Goal: Book appointment/travel/reservation

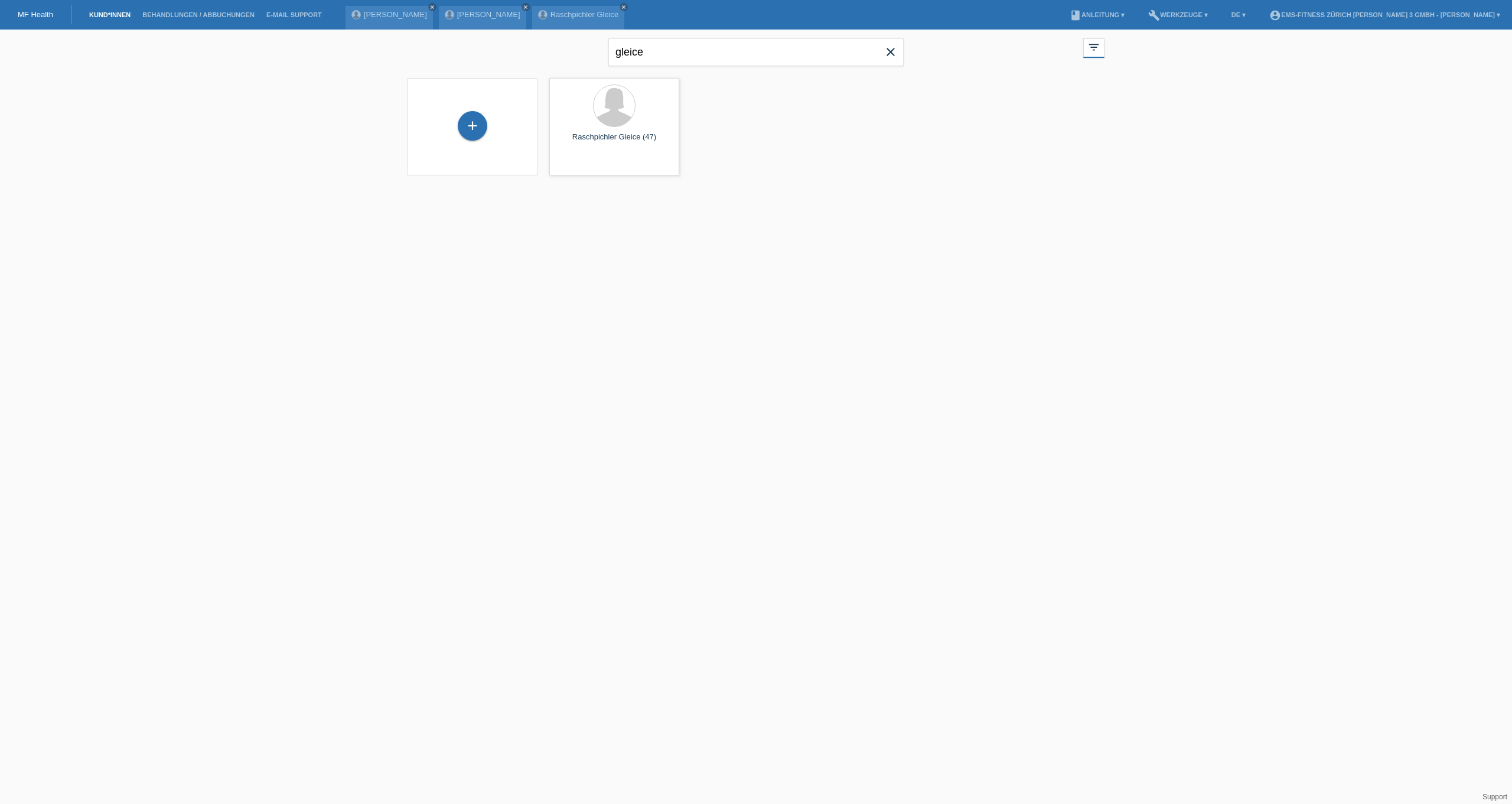
click at [109, 13] on link "Kund*innen" at bounding box center [110, 15] width 53 height 7
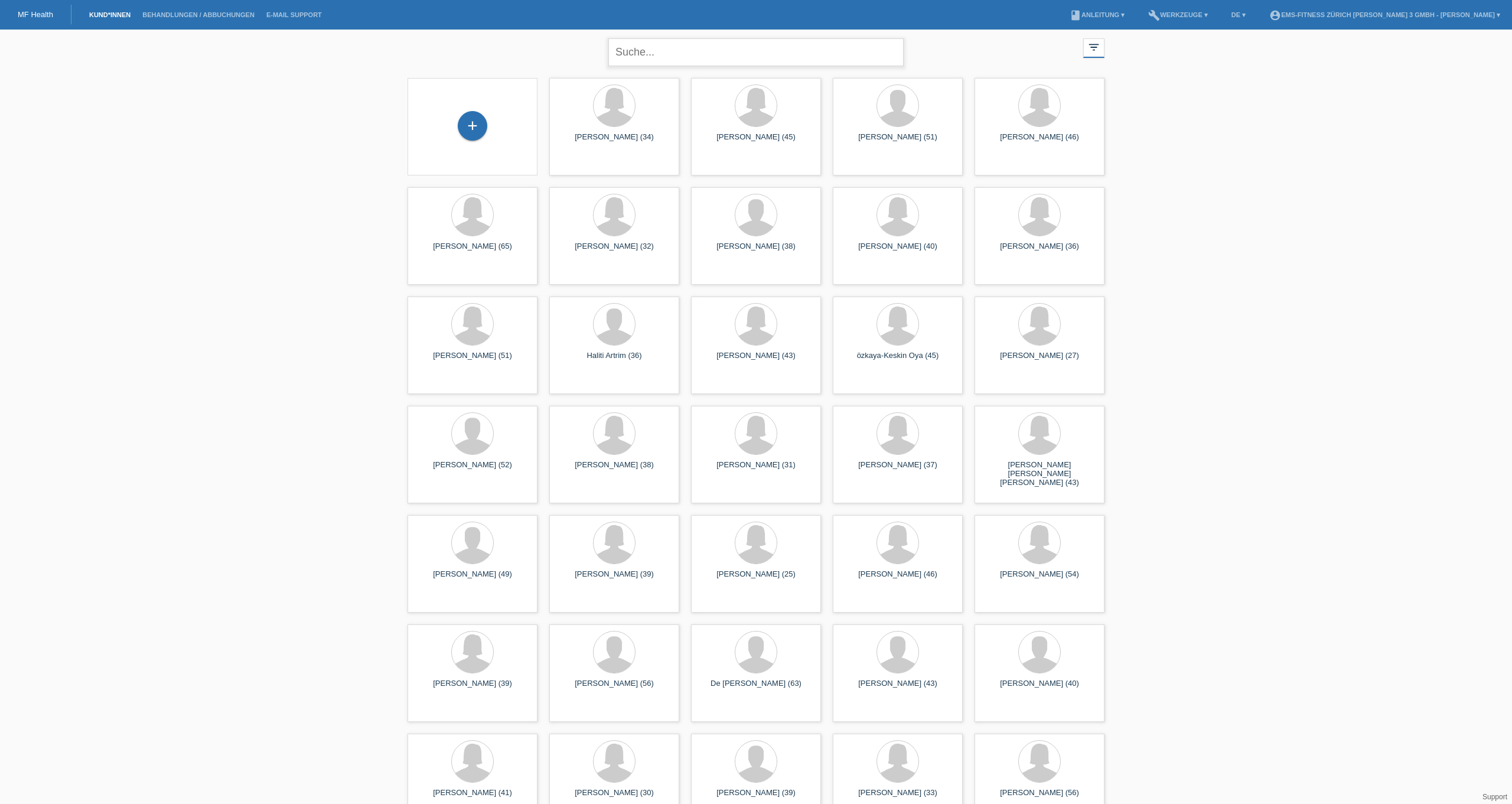
click at [655, 58] on input "text" at bounding box center [756, 52] width 295 height 28
type input "magdolna"
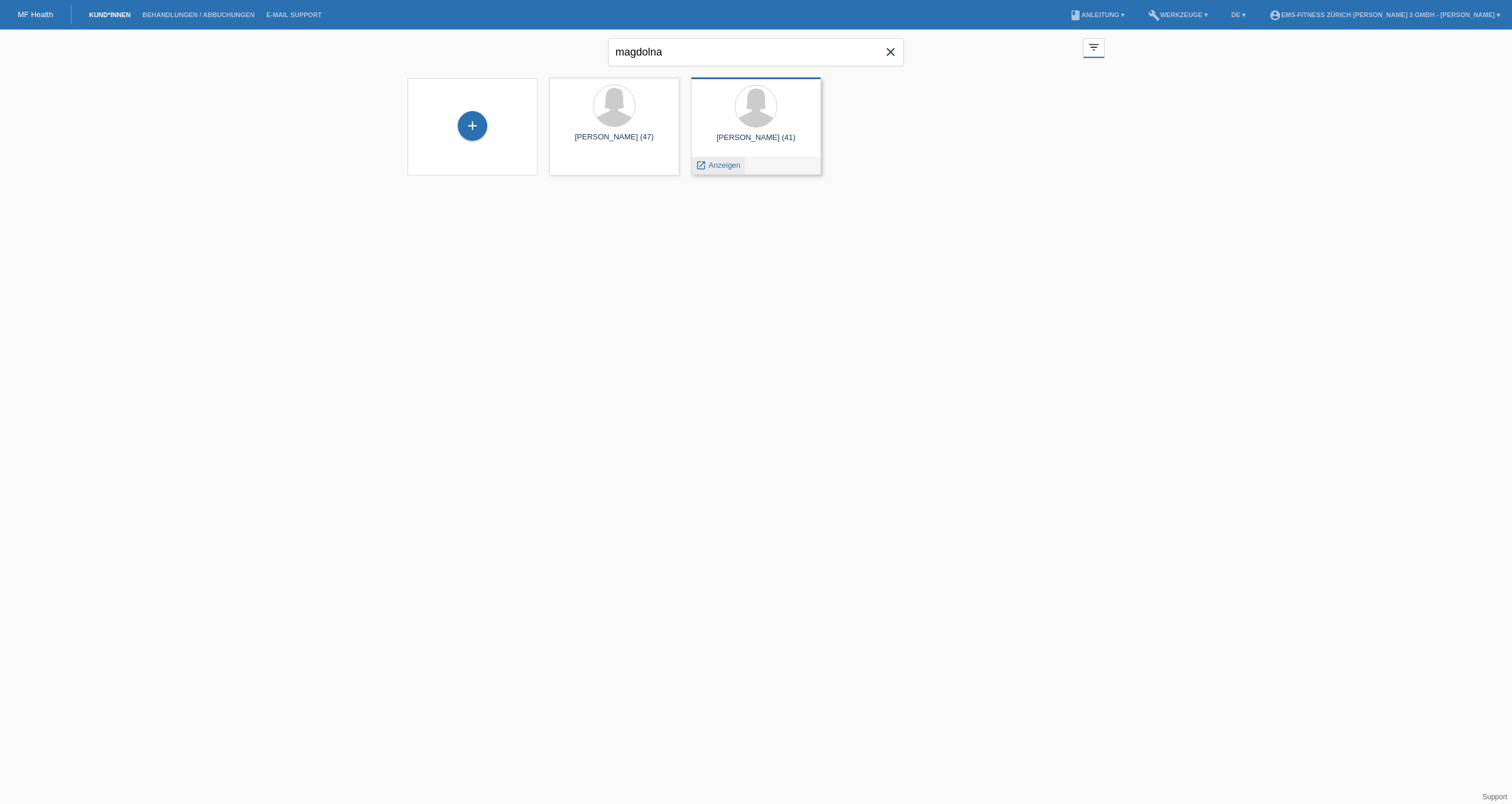
click at [714, 158] on div "launch Anzeigen" at bounding box center [718, 165] width 53 height 18
click at [716, 164] on span "Anzeigen" at bounding box center [724, 165] width 32 height 9
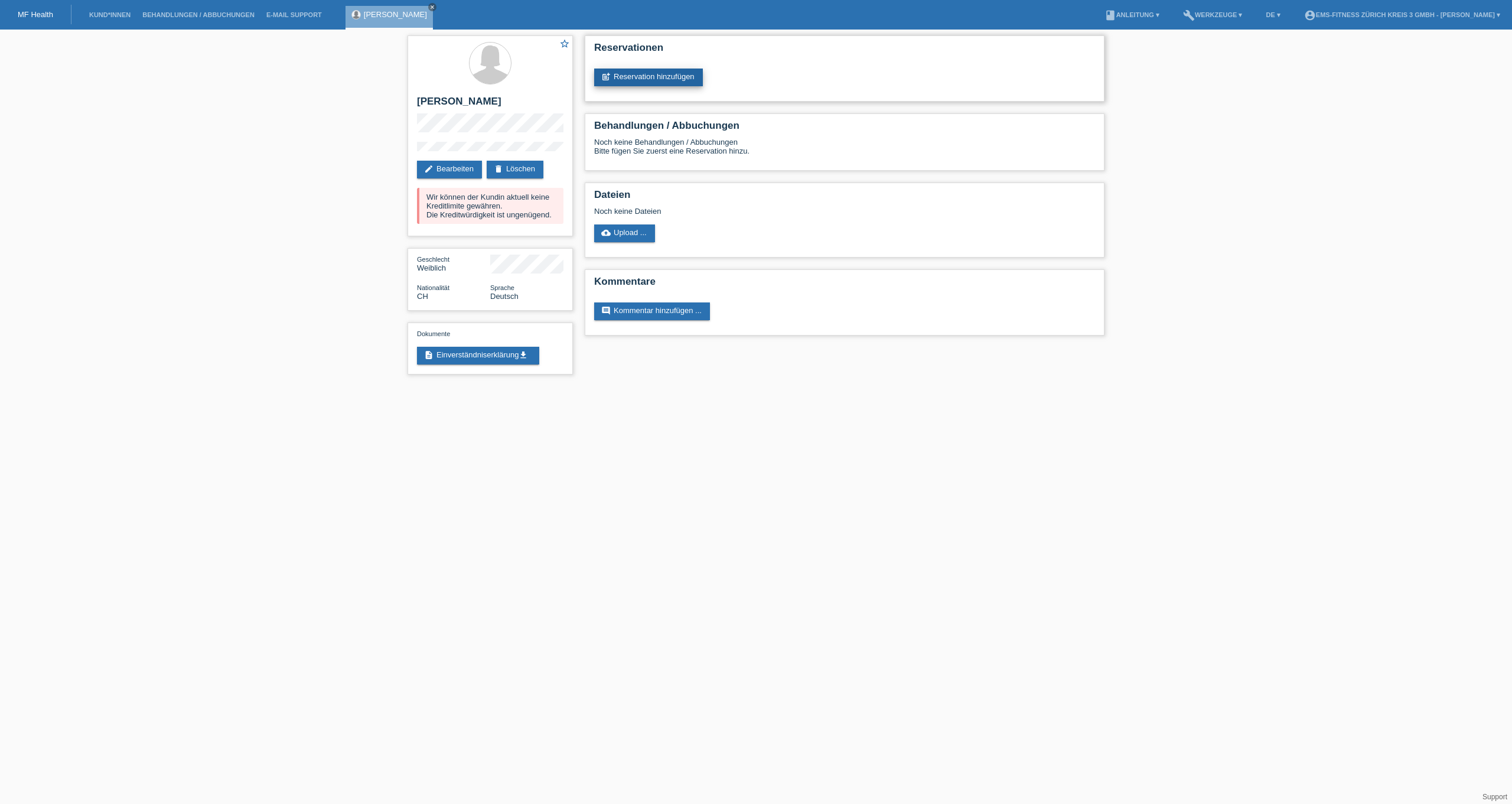
click at [636, 70] on link "post_add Reservation hinzufügen" at bounding box center [648, 77] width 108 height 18
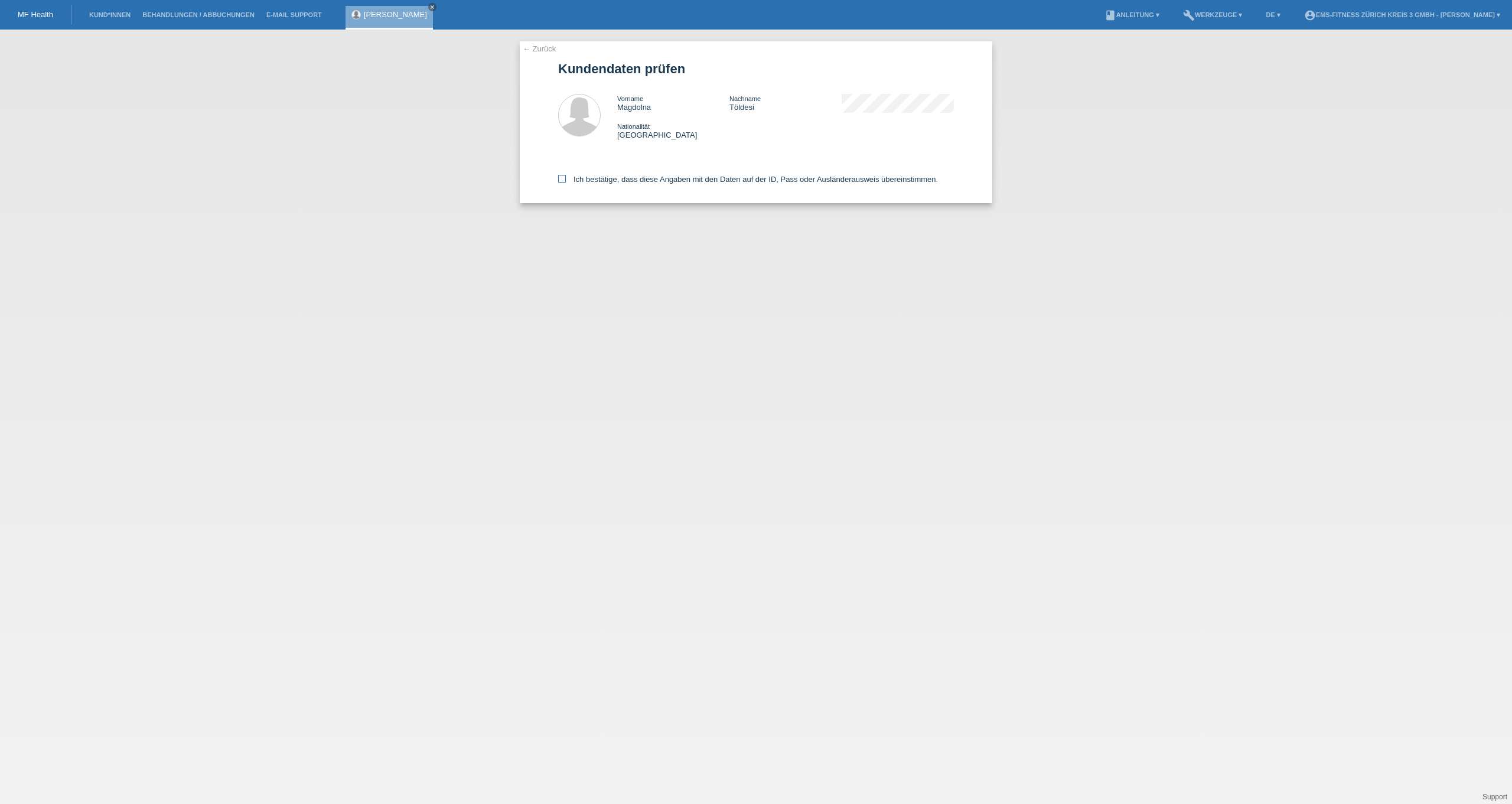
click at [649, 184] on label "Ich bestätige, dass diese Angaben mit den Daten auf der ID, Pass oder Ausländer…" at bounding box center [748, 179] width 380 height 9
click at [566, 182] on input "Ich bestätige, dass diese Angaben mit den Daten auf der ID, Pass oder Ausländer…" at bounding box center [562, 179] width 8 height 8
checkbox input "true"
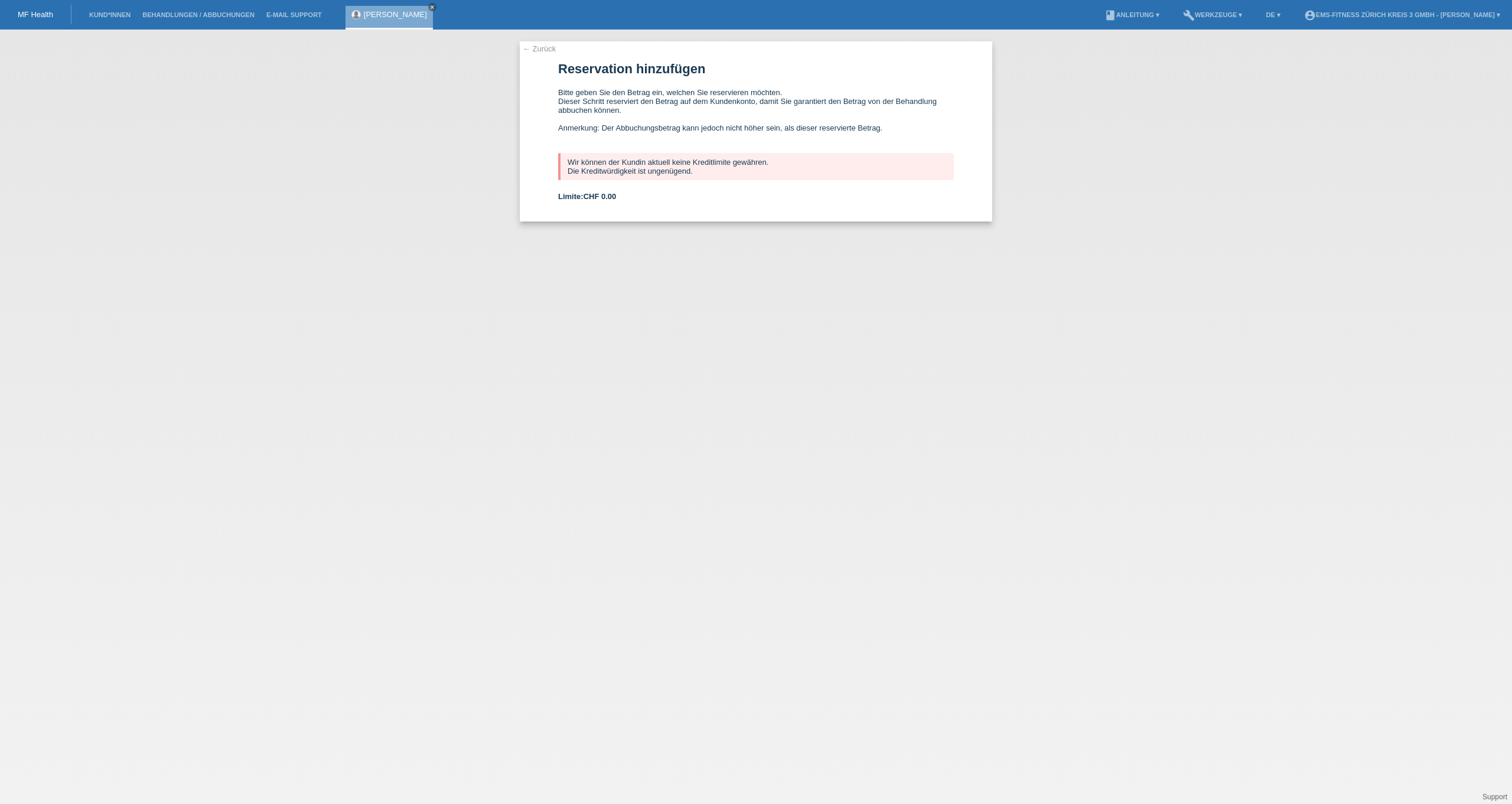
click at [132, 8] on li "Kund*innen" at bounding box center [110, 15] width 53 height 30
click at [132, 19] on li "Kund*innen" at bounding box center [110, 15] width 53 height 30
click at [130, 15] on link "Kund*innen" at bounding box center [110, 15] width 53 height 7
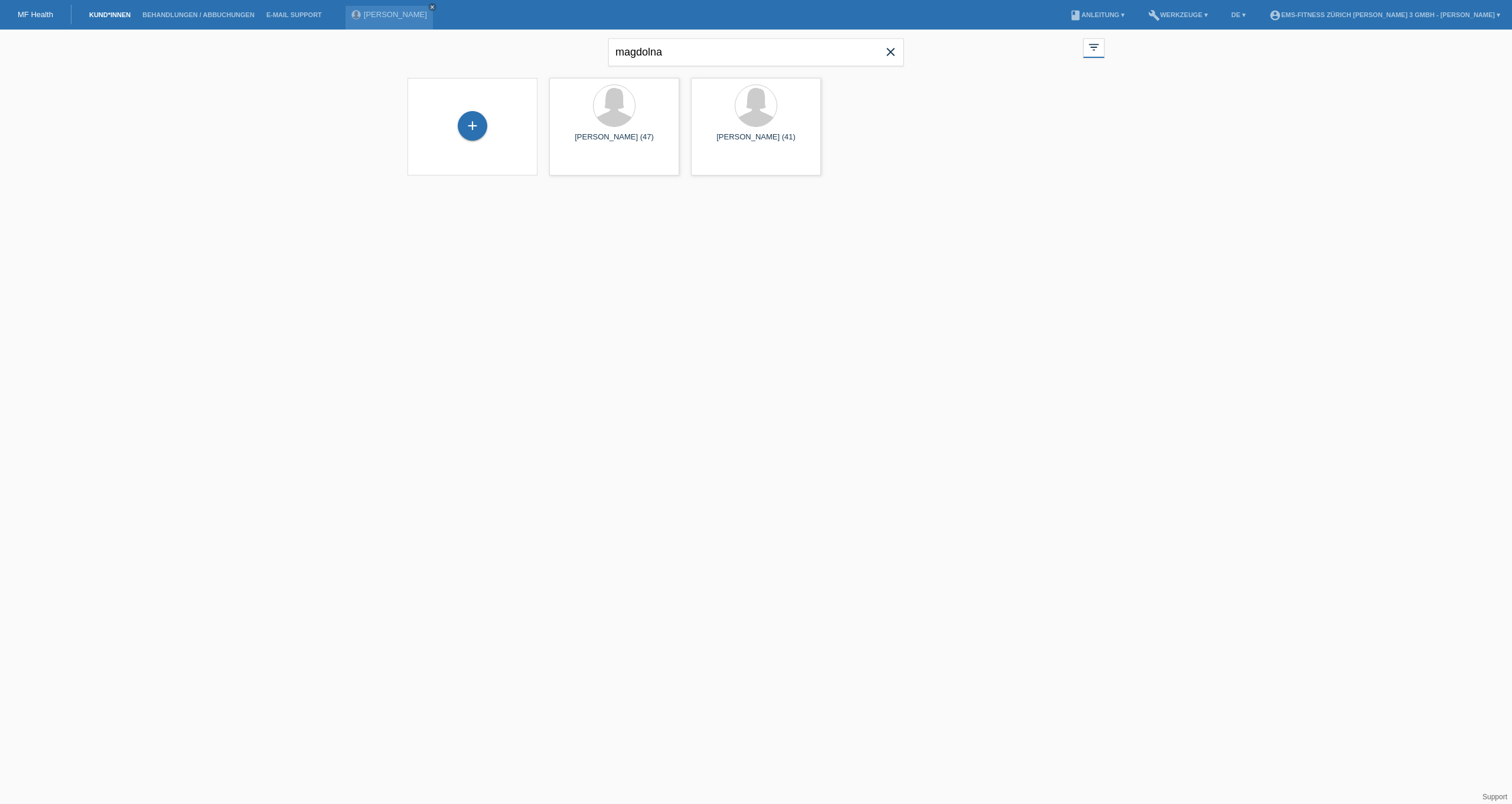
click at [893, 54] on icon "close" at bounding box center [890, 51] width 14 height 14
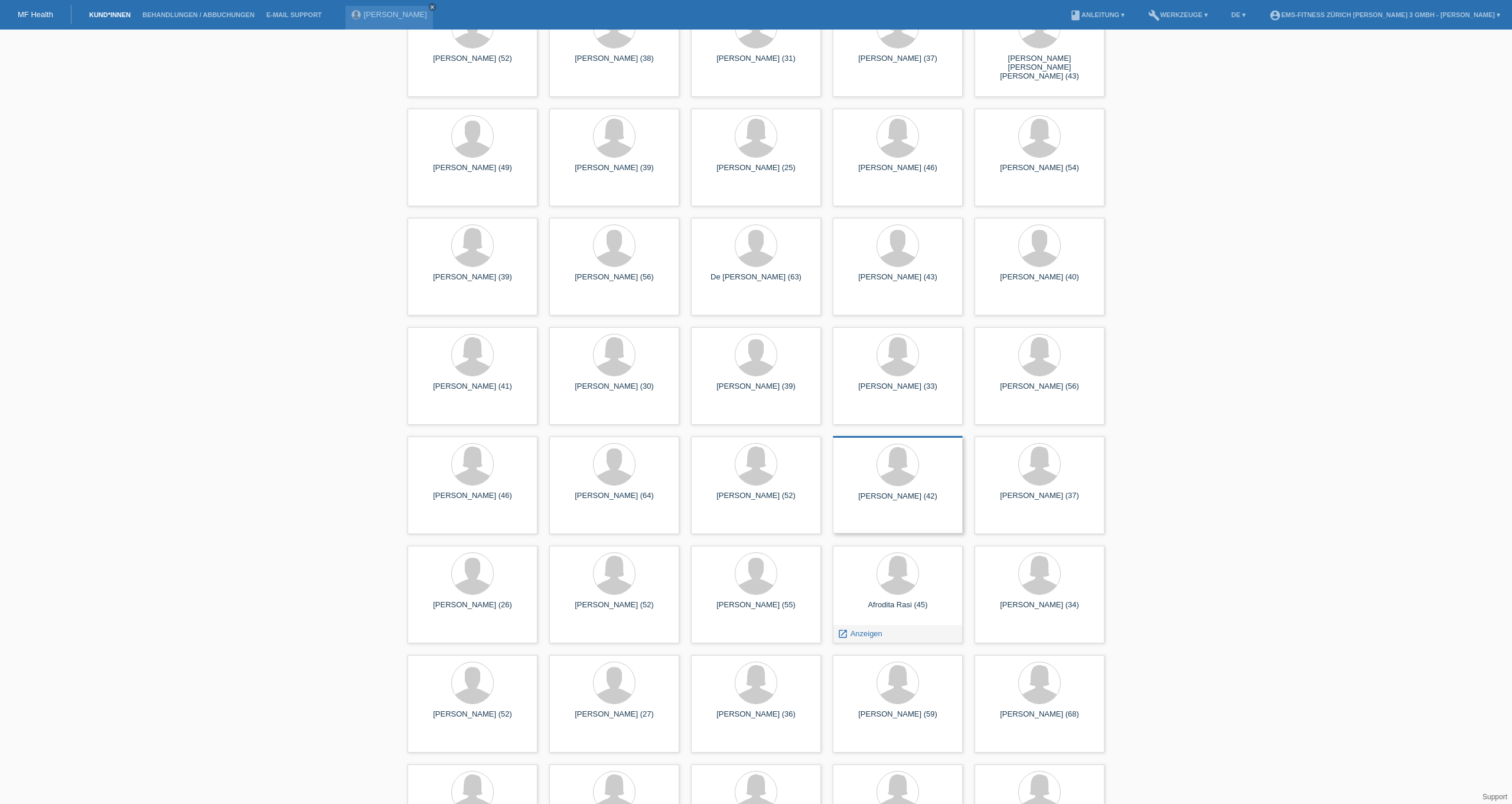
scroll to position [406, 0]
click at [447, 744] on span "Anzeigen" at bounding box center [441, 743] width 32 height 9
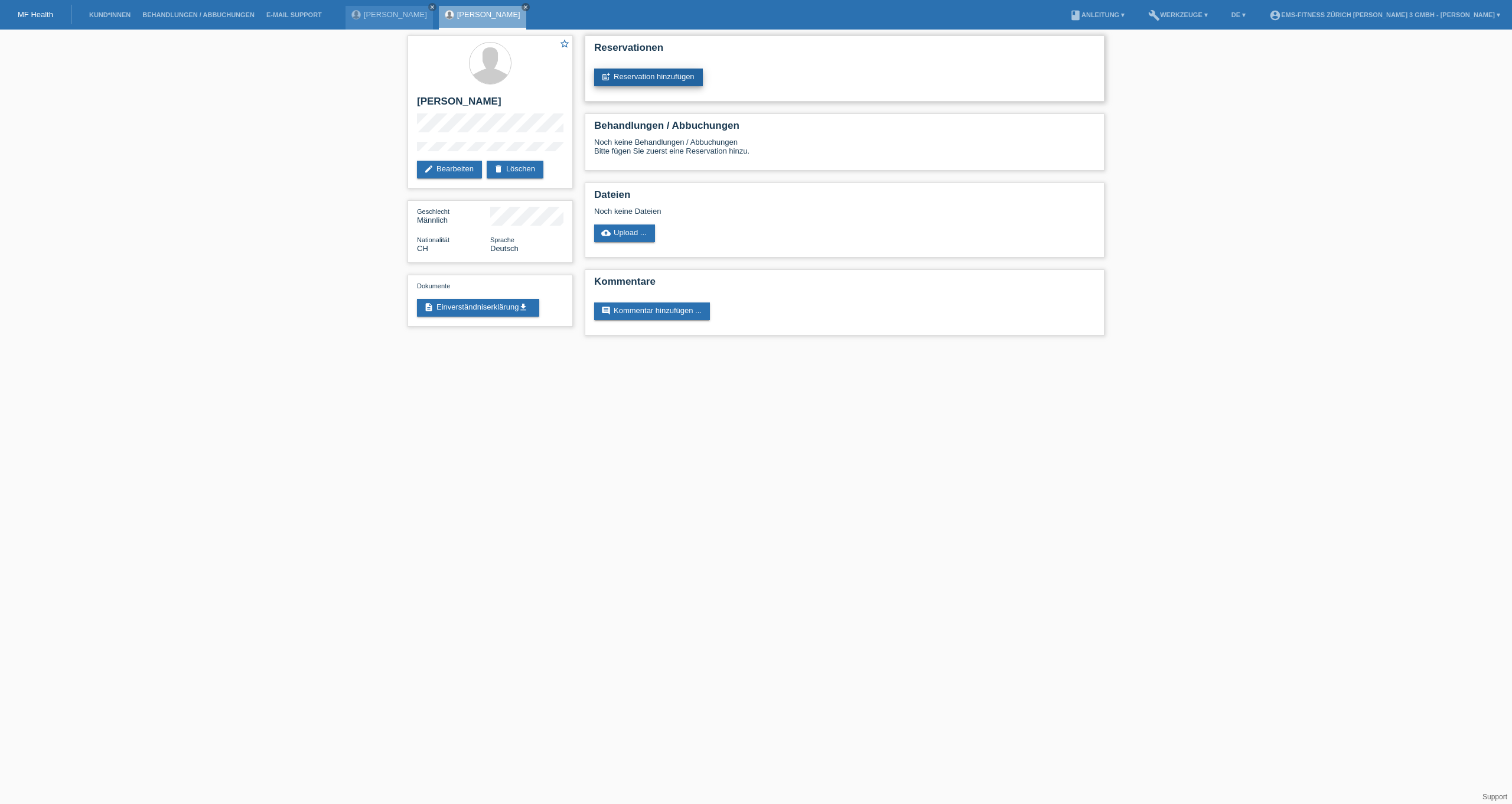
click at [645, 71] on link "post_add Reservation hinzufügen" at bounding box center [648, 77] width 108 height 18
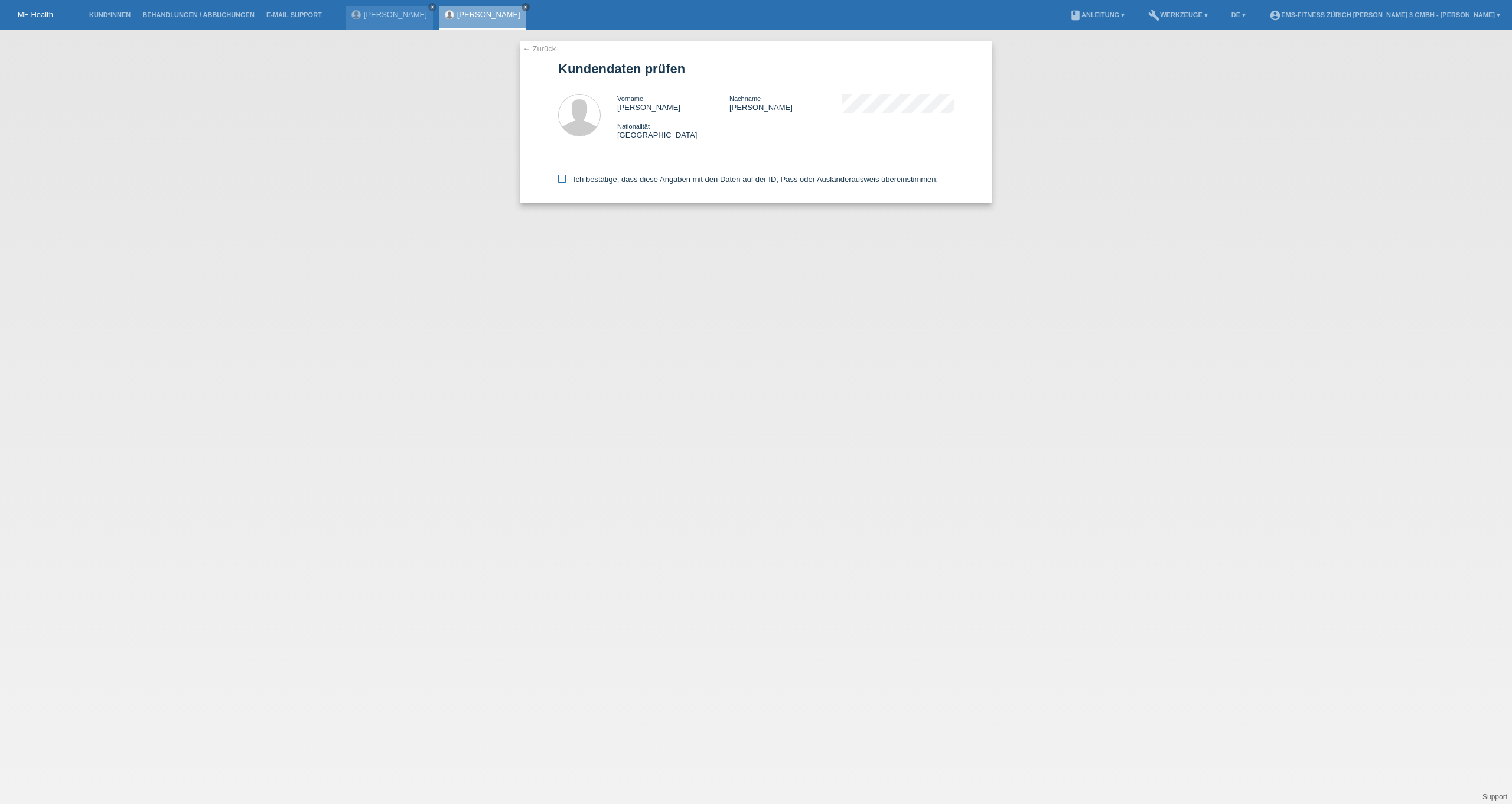
click at [593, 178] on label "Ich bestätige, dass diese Angaben mit den Daten auf der ID, Pass oder Ausländer…" at bounding box center [748, 179] width 380 height 9
click at [566, 178] on input "Ich bestätige, dass diese Angaben mit den Daten auf der ID, Pass oder Ausländer…" at bounding box center [562, 179] width 8 height 8
checkbox input "true"
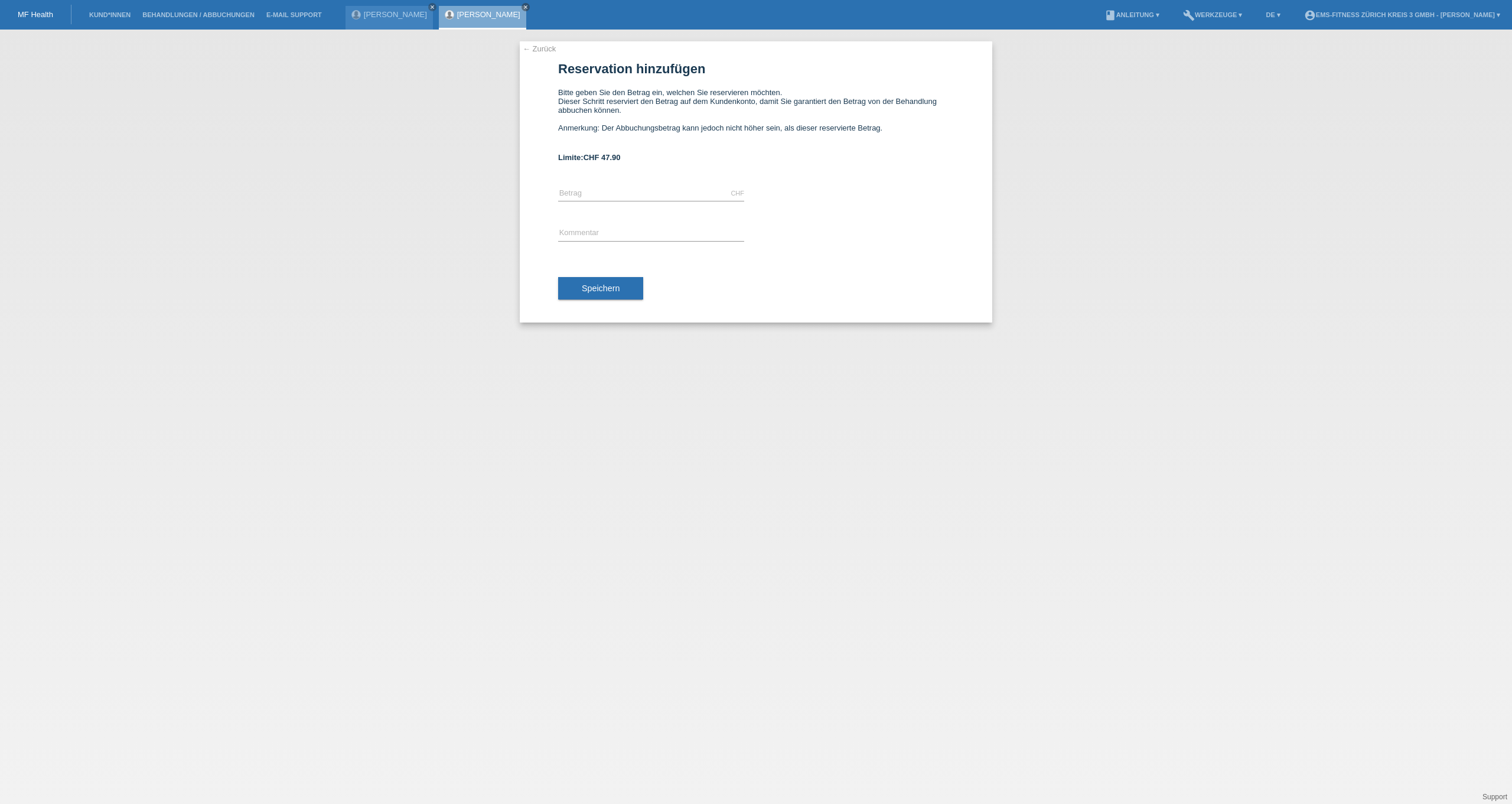
click at [116, 19] on li "Kund*innen" at bounding box center [110, 15] width 53 height 30
click at [116, 18] on link "Kund*innen" at bounding box center [110, 15] width 53 height 7
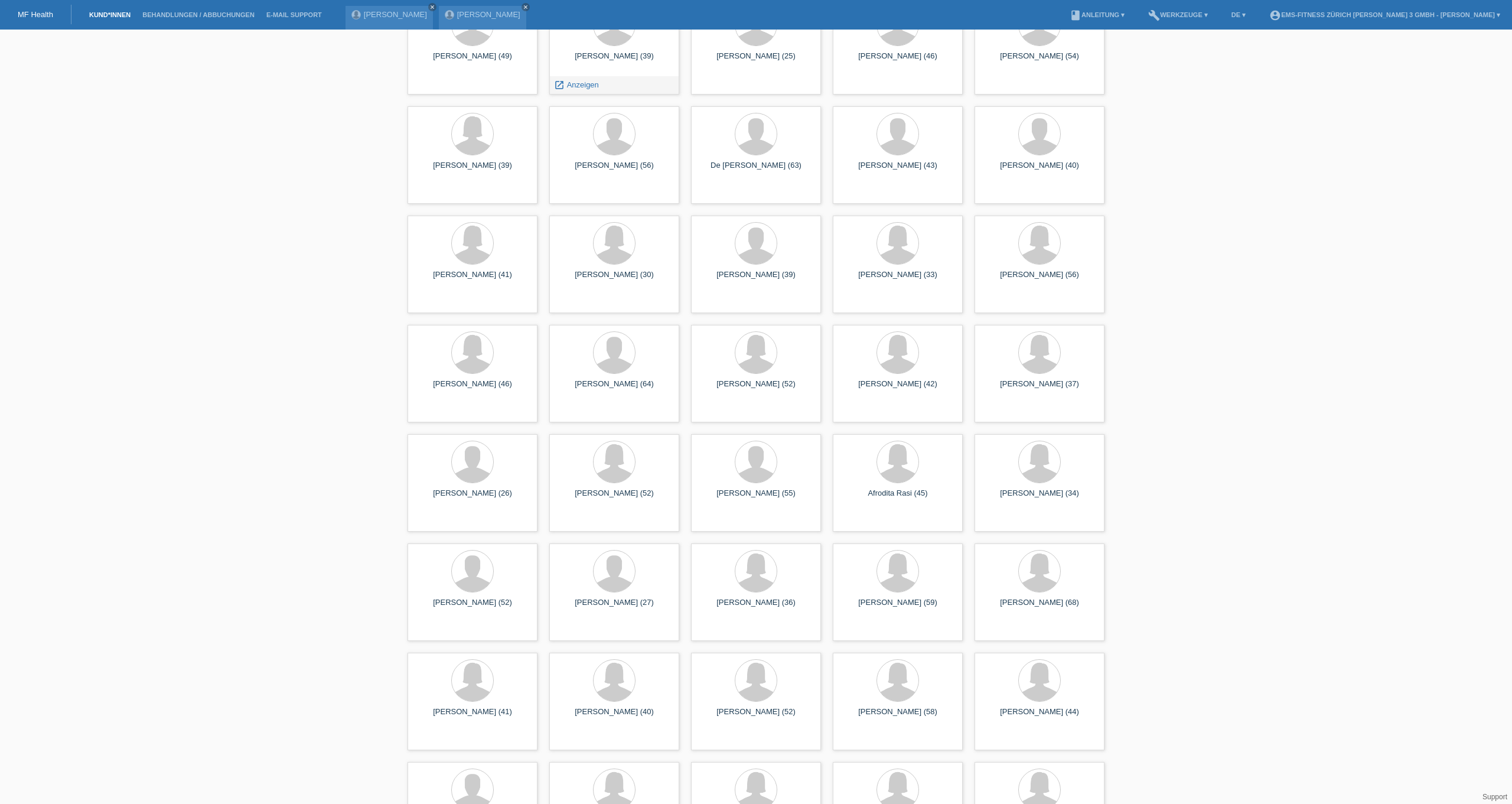
scroll to position [876, 0]
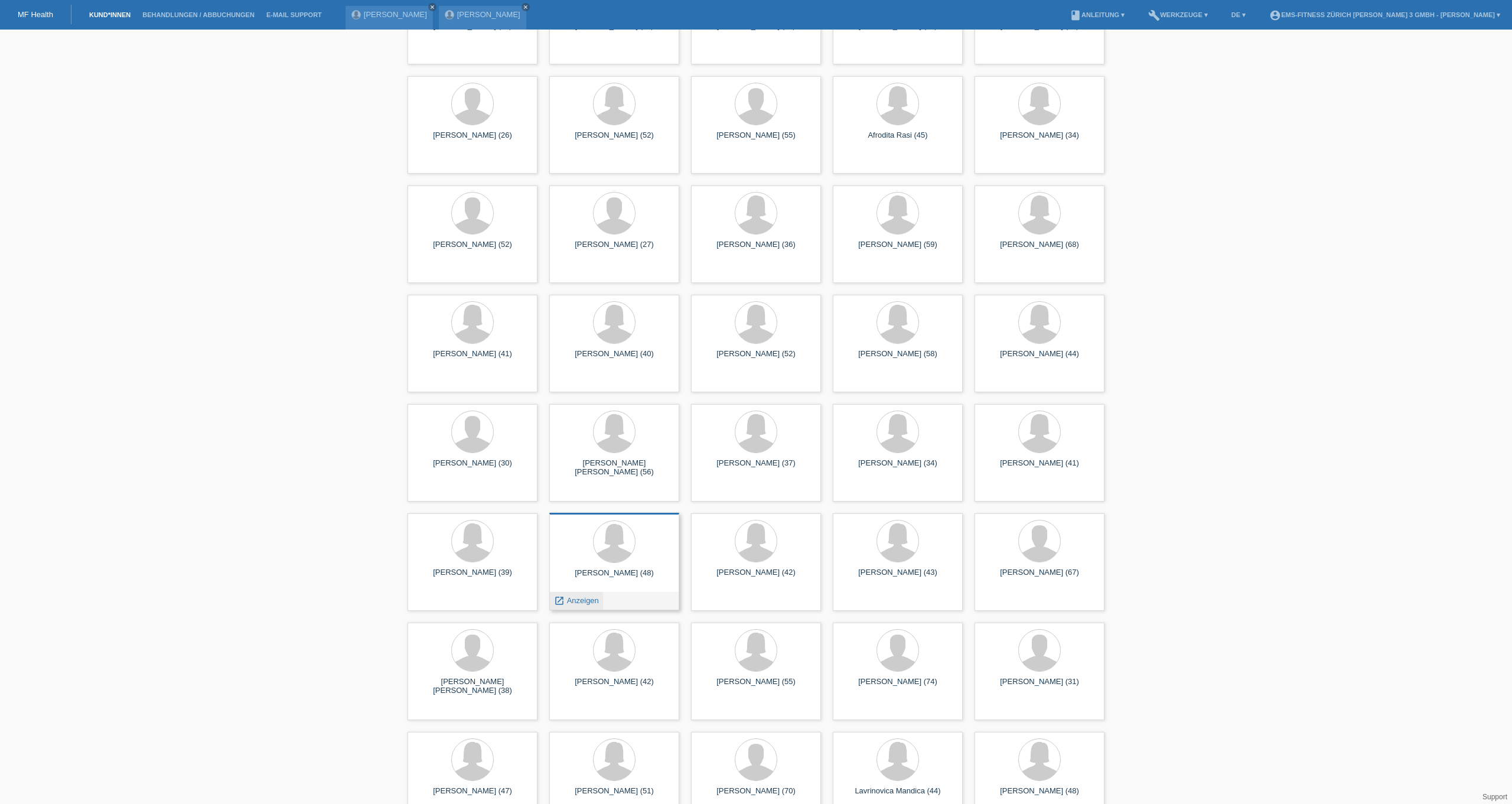
click at [571, 600] on span "Anzeigen" at bounding box center [583, 600] width 32 height 9
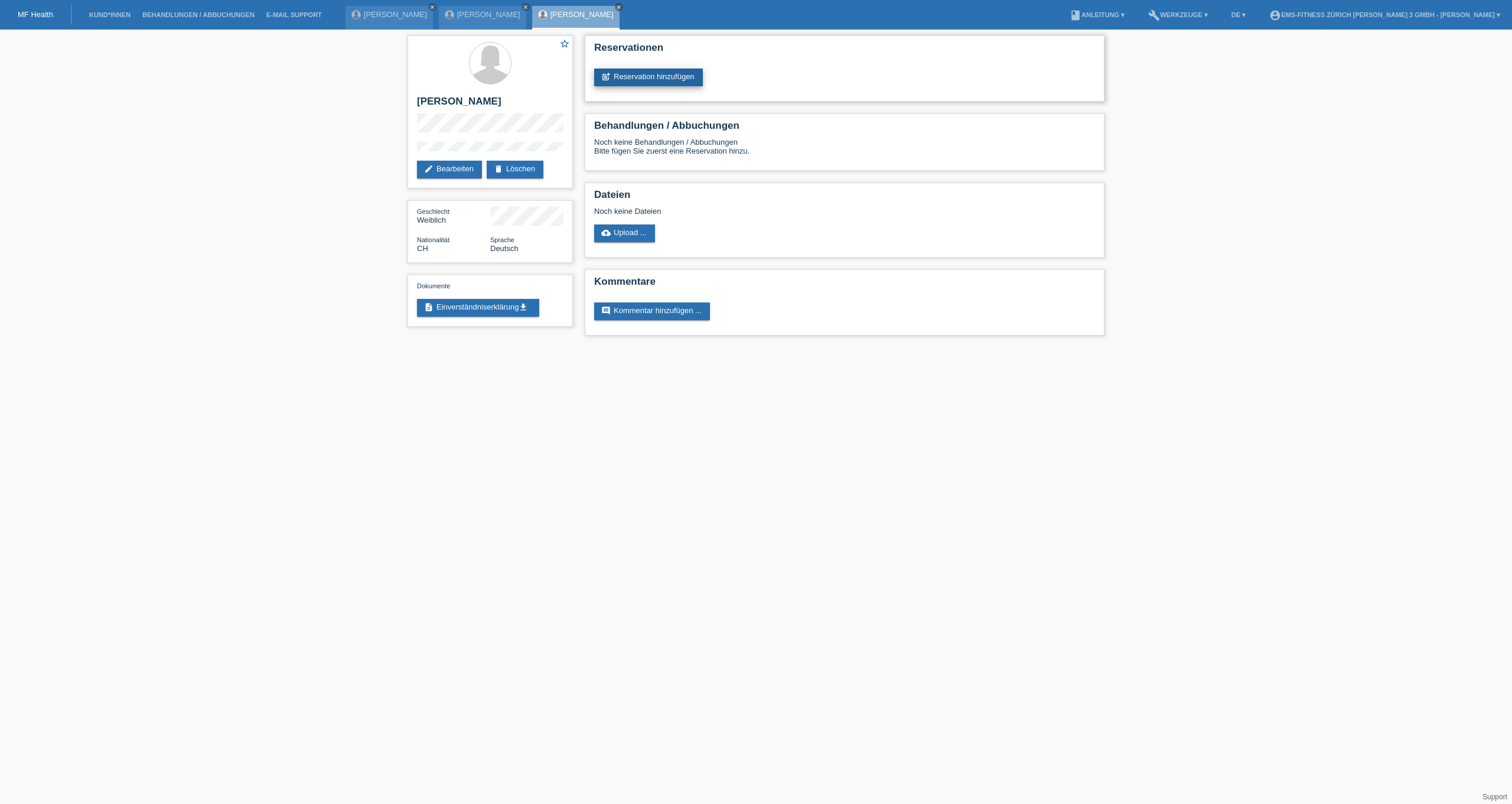
click at [637, 71] on link "post_add Reservation hinzufügen" at bounding box center [648, 77] width 108 height 18
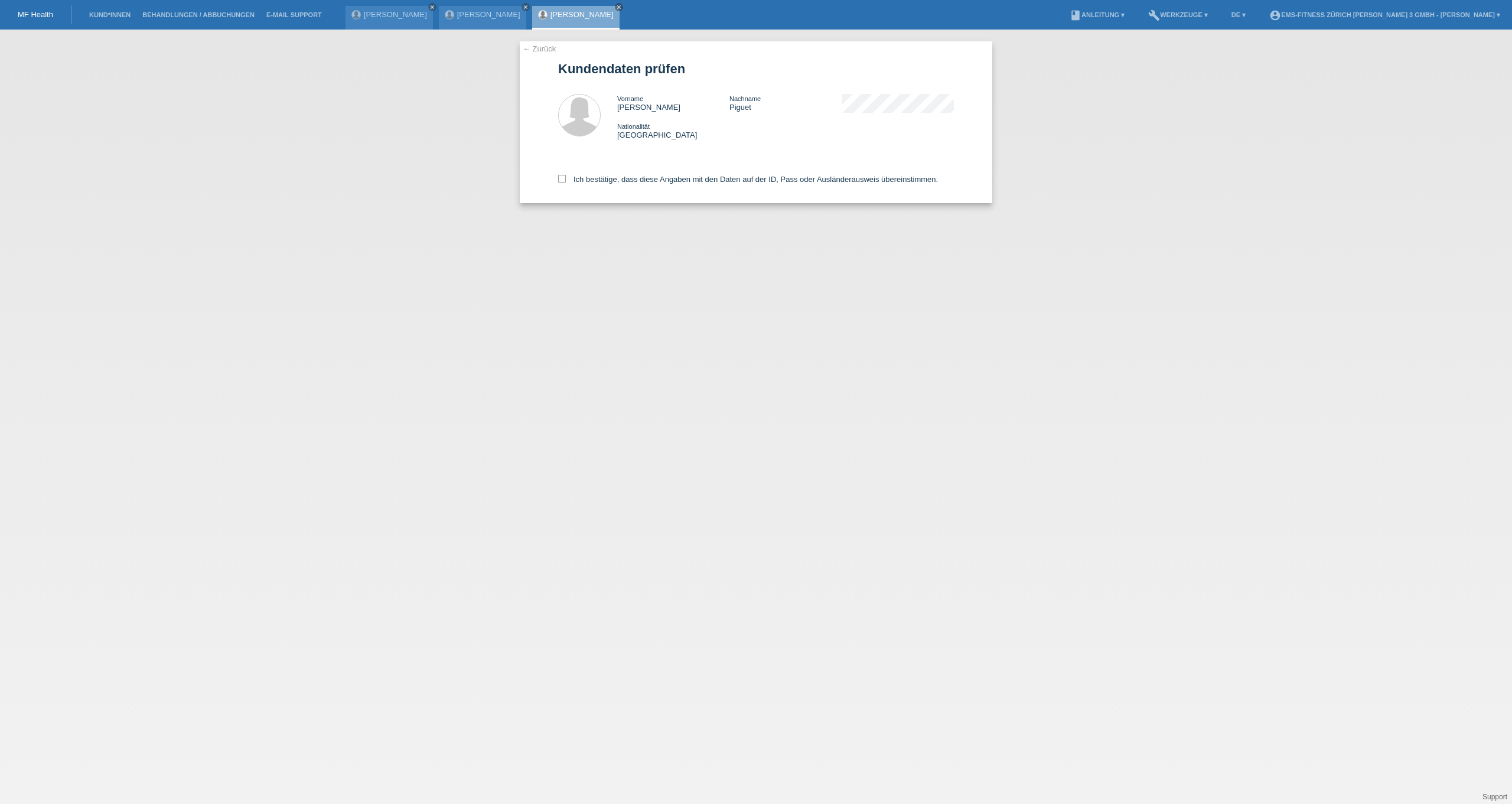
click at [582, 176] on div "Ich bestätige, dass diese Angaben mit den Daten auf der ID, Pass oder Ausländer…" at bounding box center [756, 178] width 395 height 52
click at [583, 182] on label "Ich bestätige, dass diese Angaben mit den Daten auf der ID, Pass oder Ausländer…" at bounding box center [748, 179] width 380 height 9
click at [566, 182] on input "Ich bestätige, dass diese Angaben mit den Daten auf der ID, Pass oder Ausländer…" at bounding box center [562, 179] width 8 height 8
checkbox input "true"
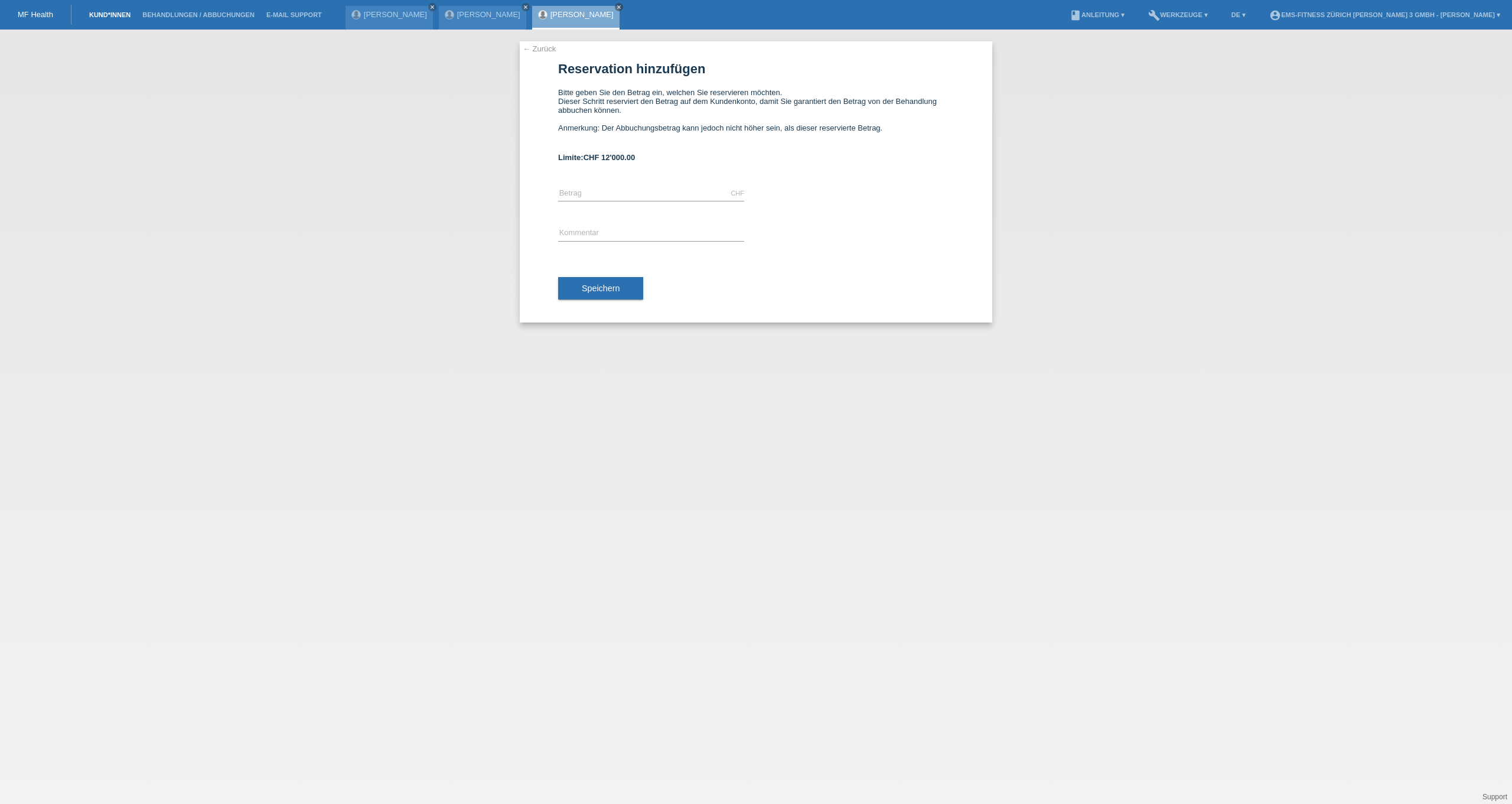
click at [125, 15] on link "Kund*innen" at bounding box center [110, 15] width 53 height 7
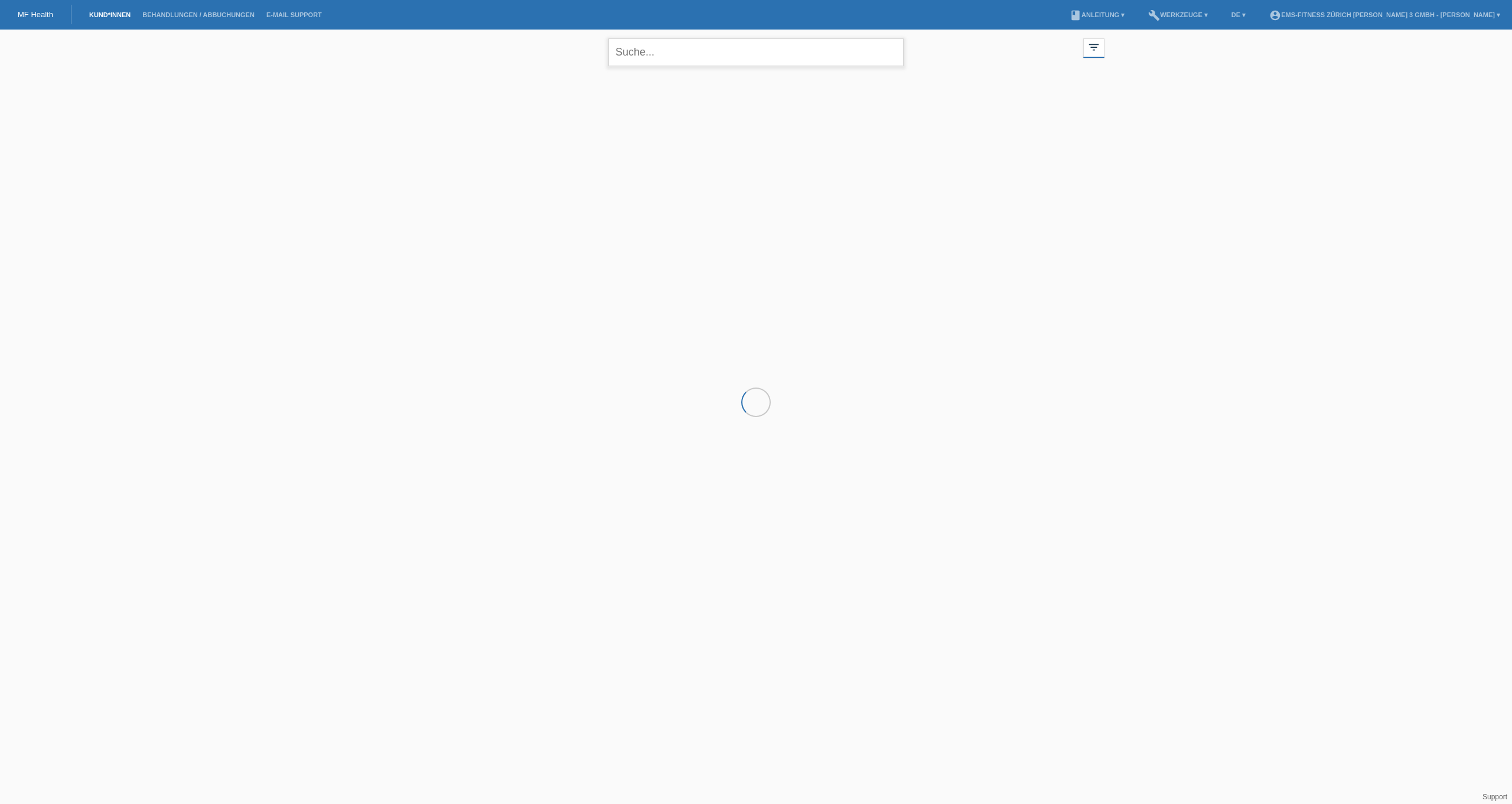
click at [674, 63] on input "text" at bounding box center [756, 52] width 295 height 28
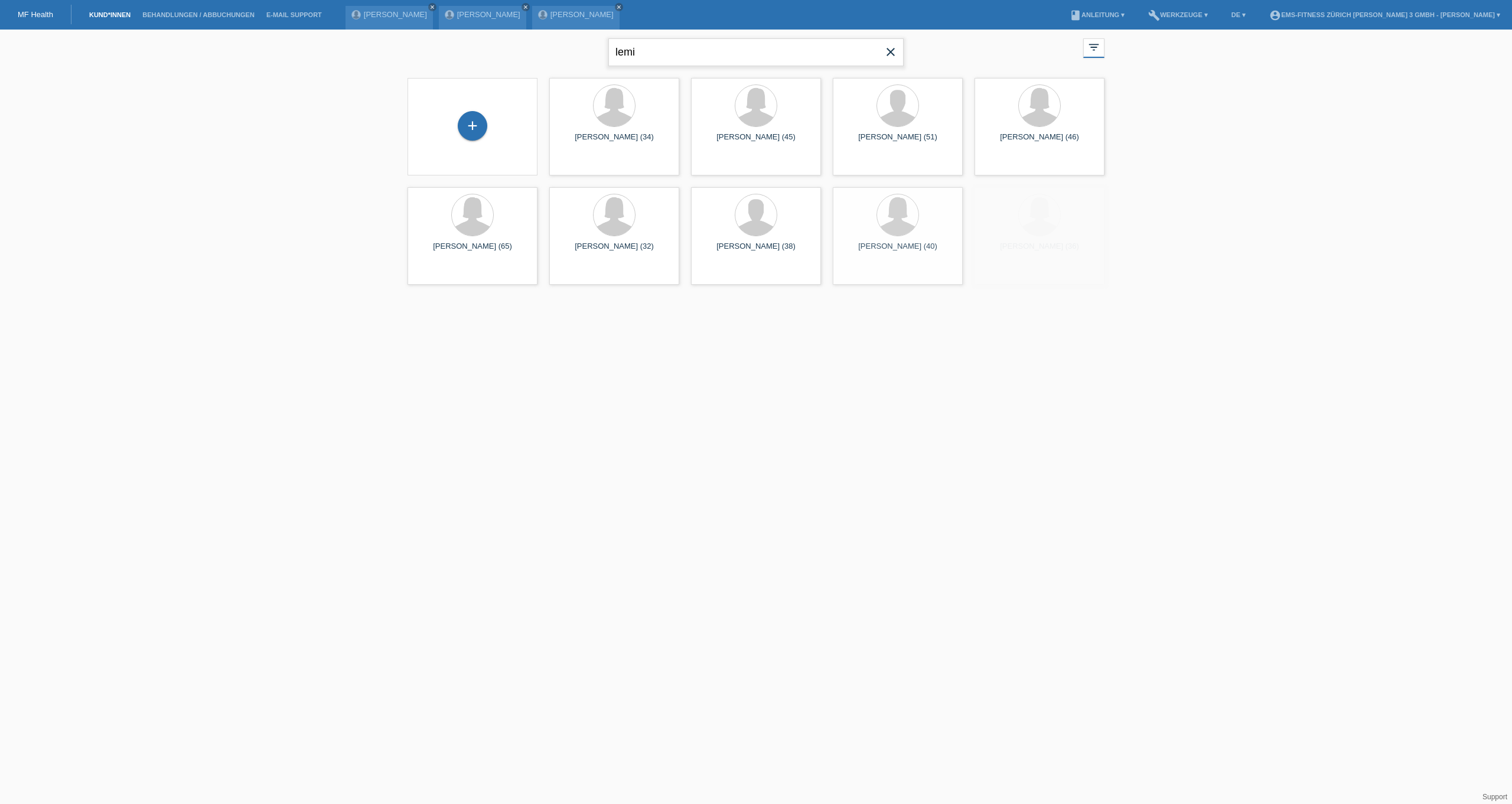
type input "lemi"
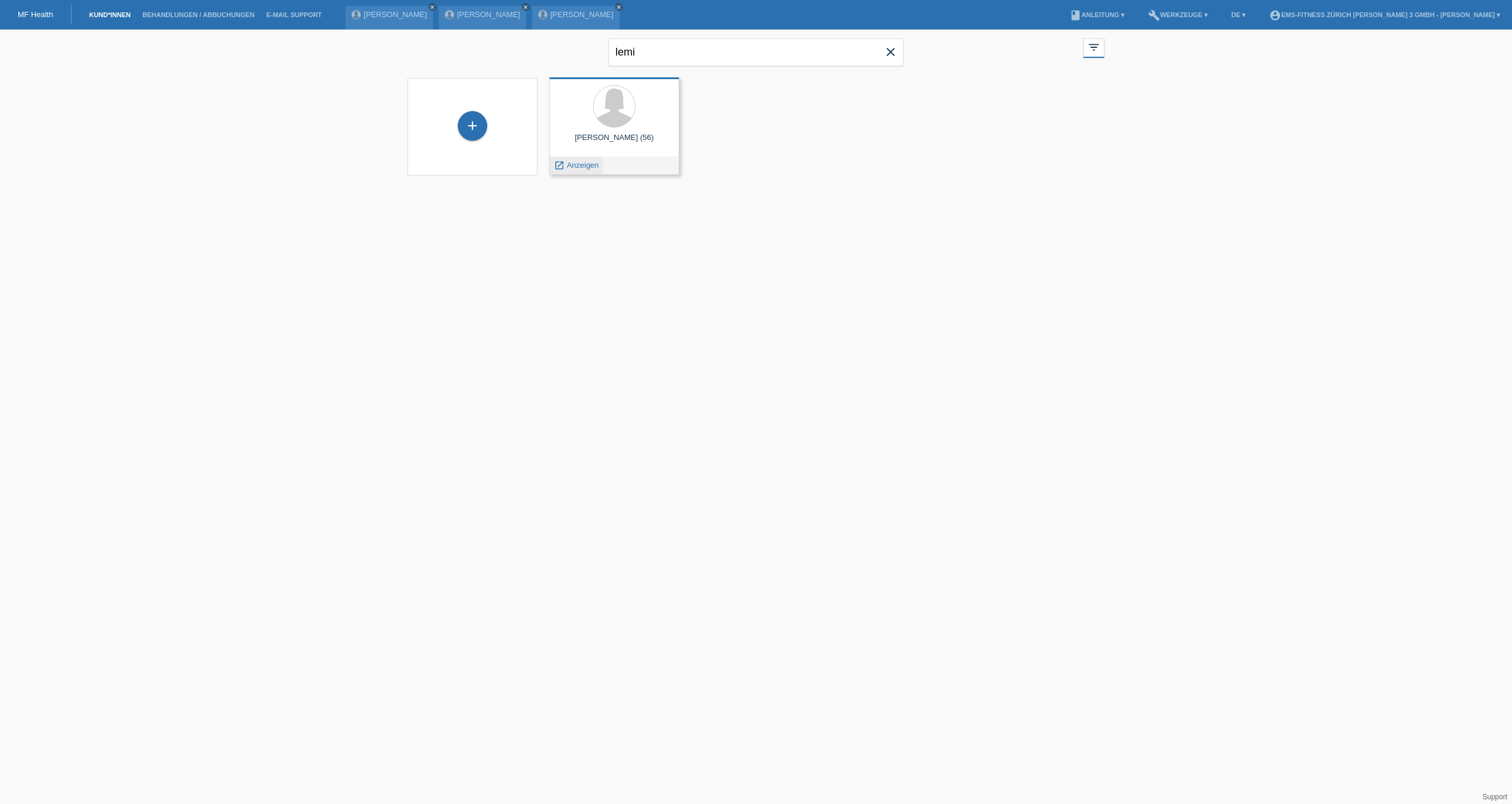
click at [579, 163] on span "Anzeigen" at bounding box center [583, 165] width 32 height 9
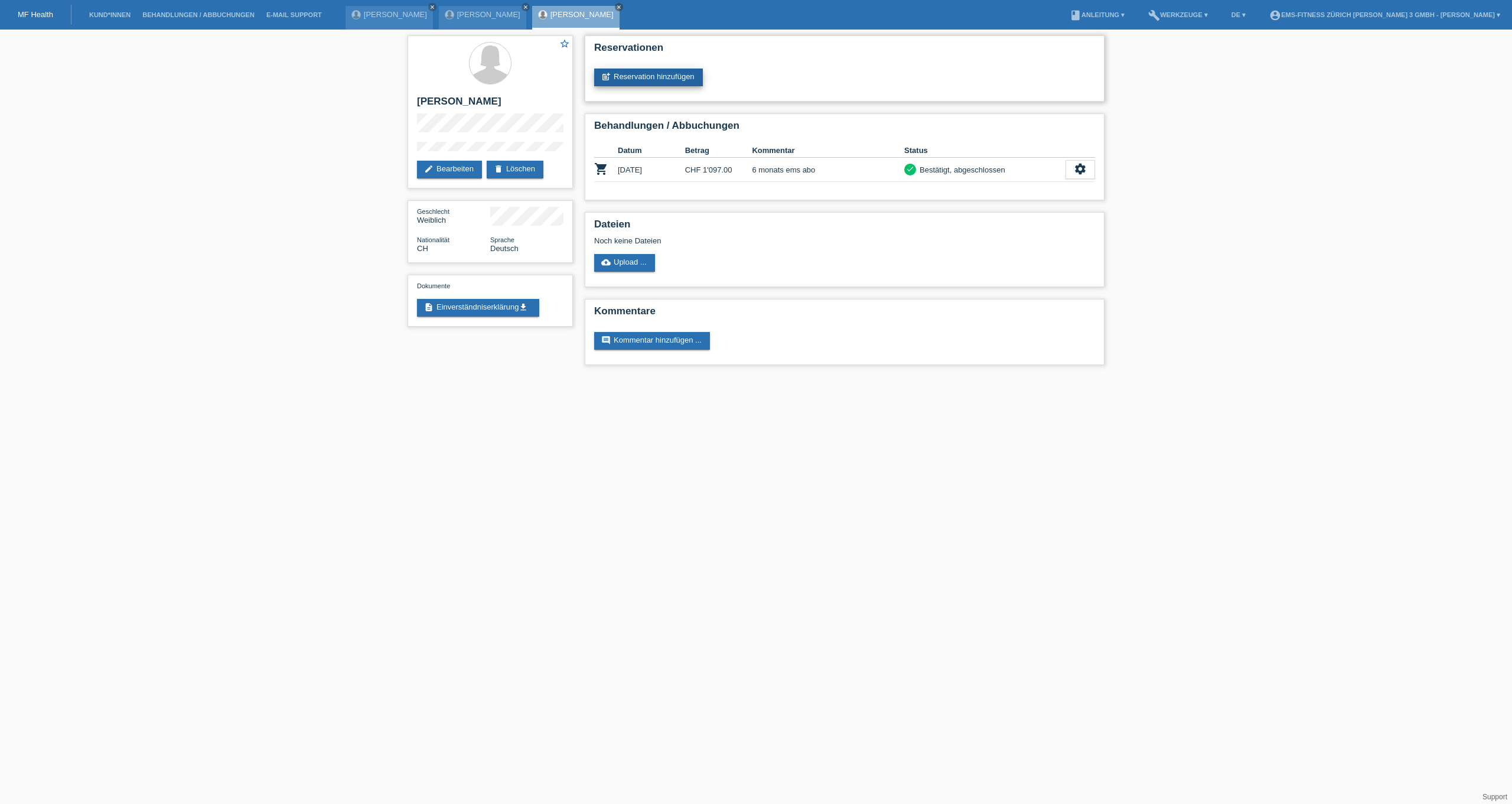
click at [657, 78] on link "post_add Reservation hinzufügen" at bounding box center [648, 77] width 108 height 18
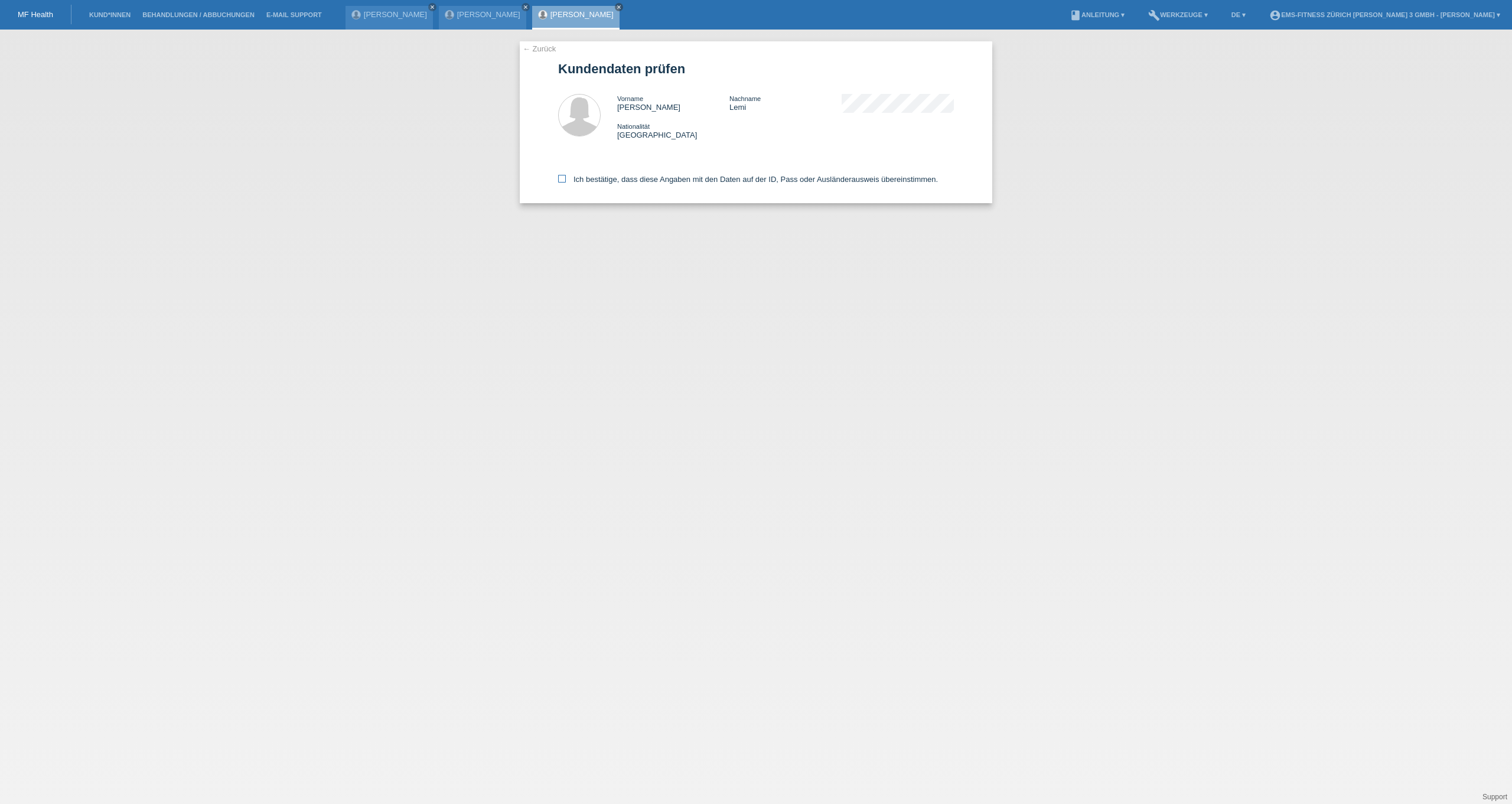
click at [585, 180] on label "Ich bestätige, dass diese Angaben mit den Daten auf der ID, Pass oder Ausländer…" at bounding box center [748, 179] width 380 height 9
click at [566, 180] on input "Ich bestätige, dass diese Angaben mit den Daten auf der ID, Pass oder Ausländer…" at bounding box center [562, 179] width 8 height 8
checkbox input "true"
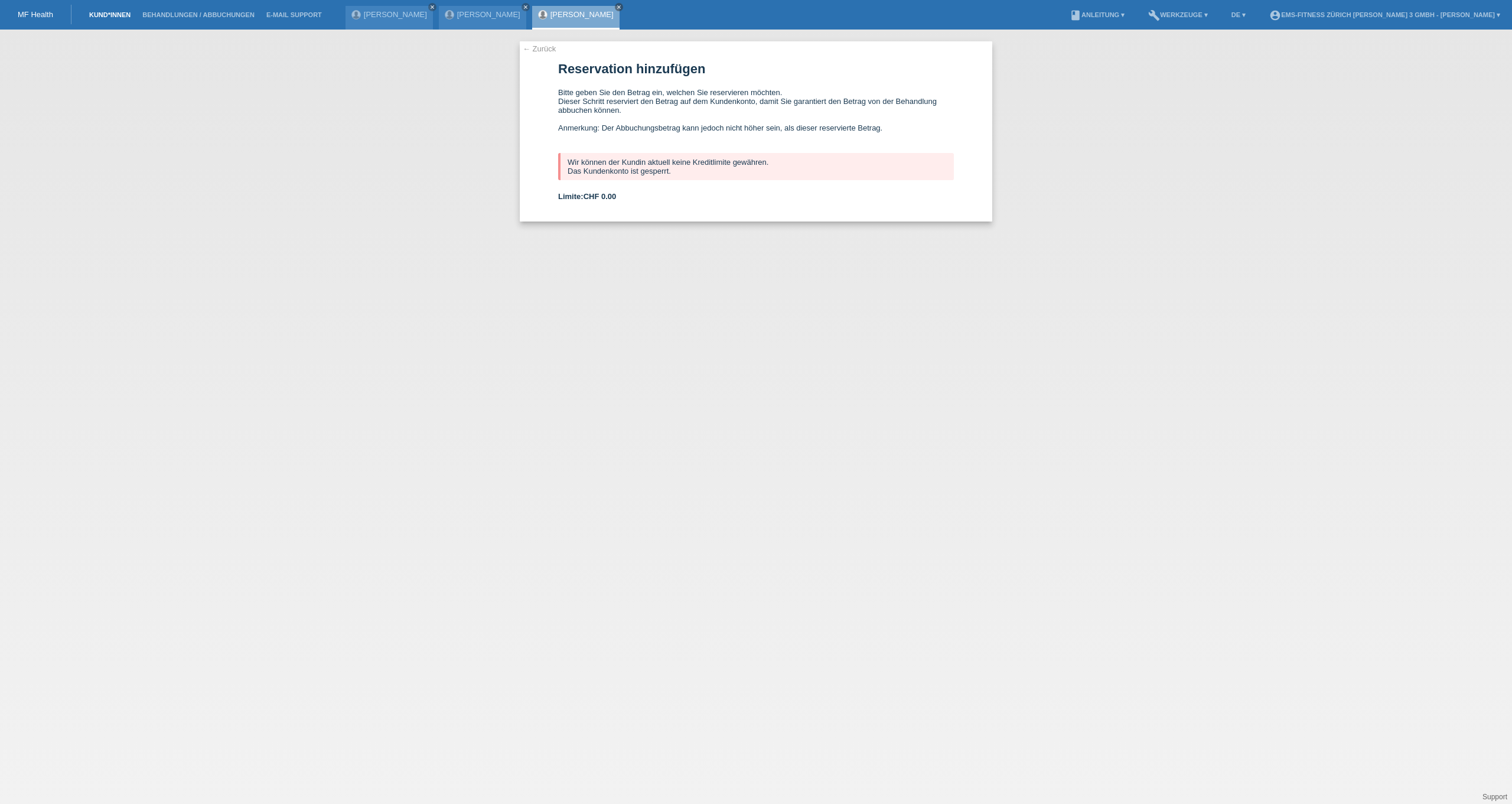
click at [99, 16] on link "Kund*innen" at bounding box center [110, 15] width 53 height 7
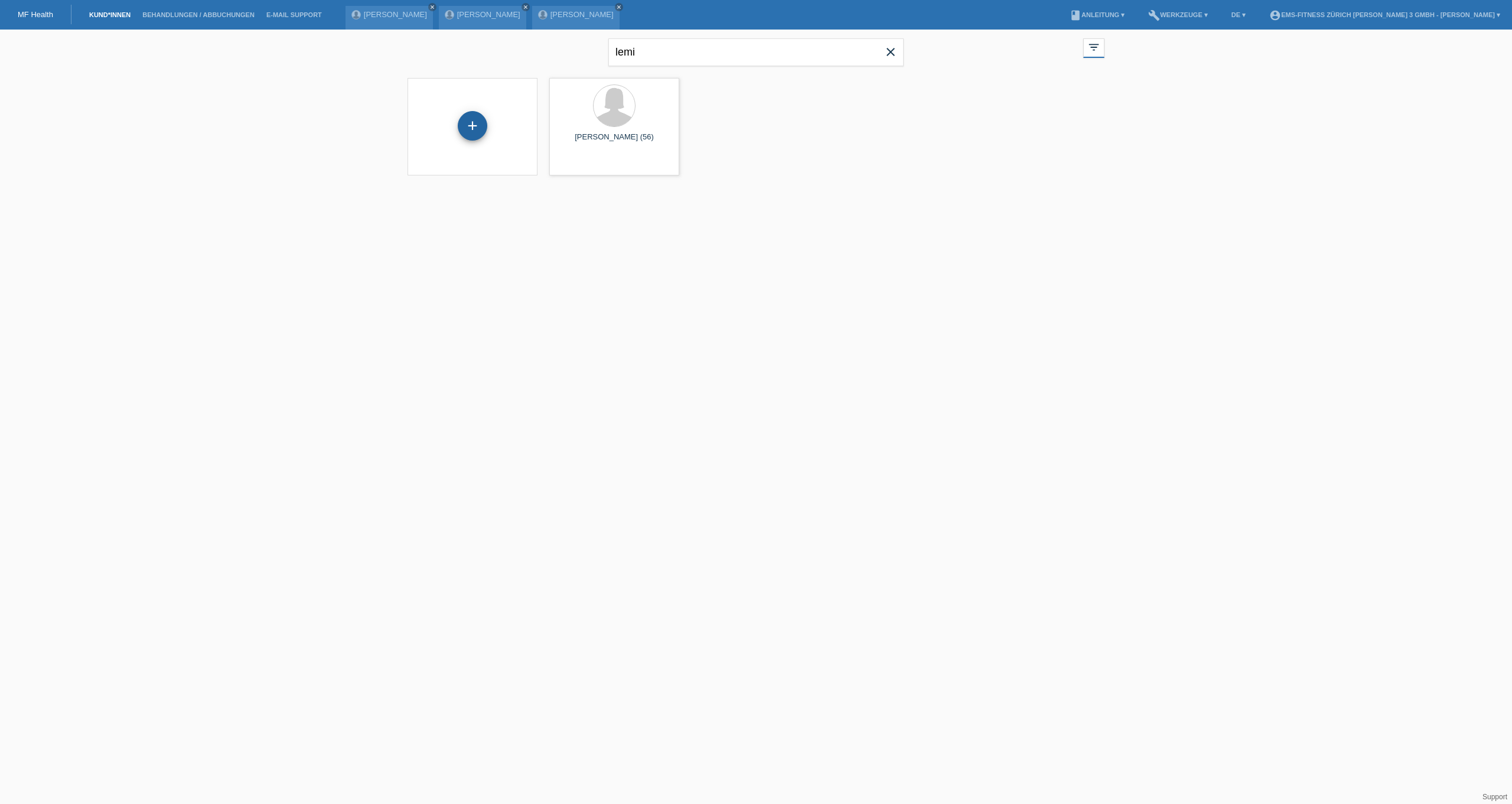
click at [472, 125] on div "+" at bounding box center [472, 125] width 30 height 30
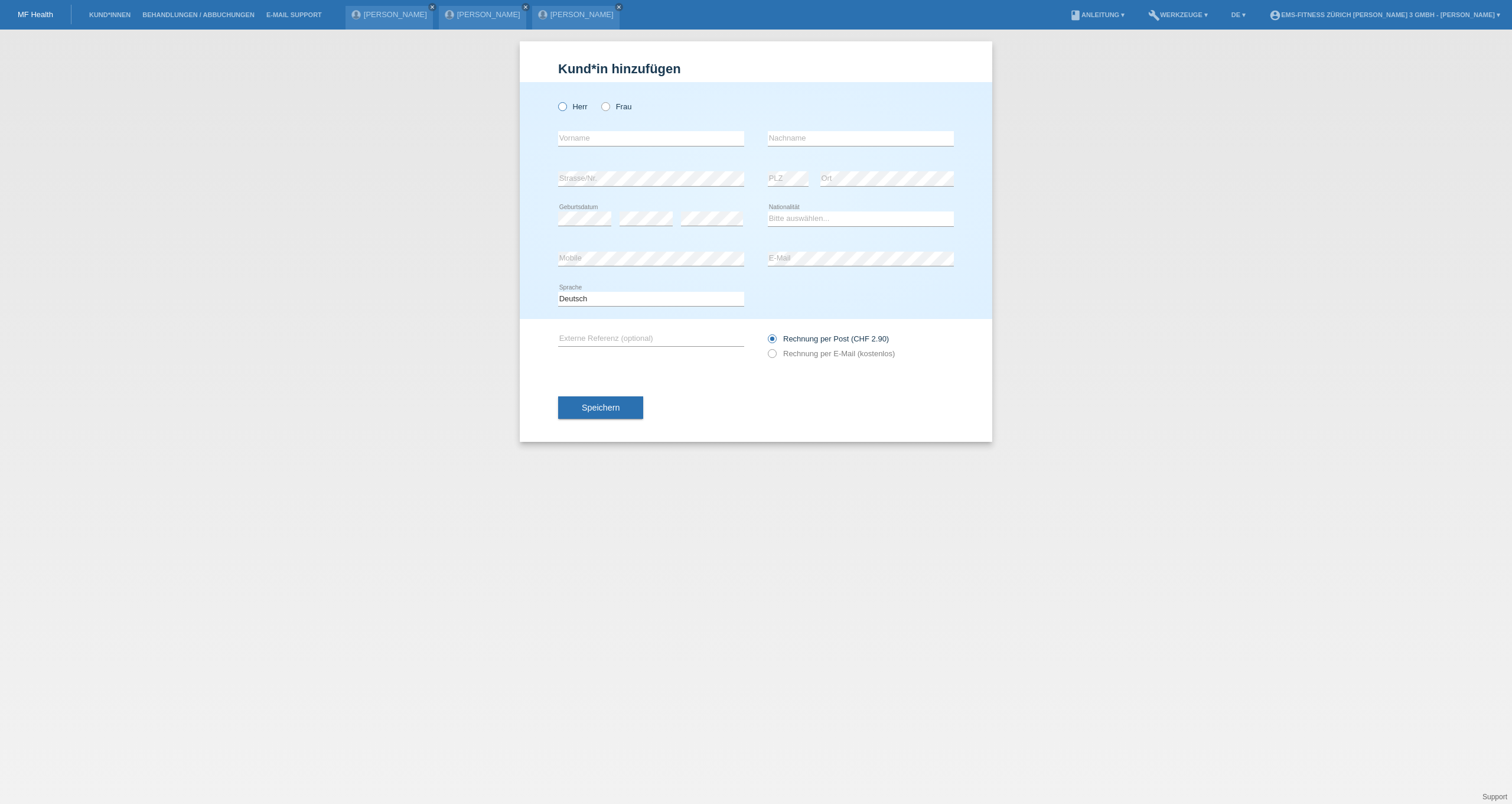
click at [577, 108] on label "Herr" at bounding box center [573, 107] width 30 height 9
click at [566, 108] on input "Herr" at bounding box center [562, 106] width 8 height 8
radio input "true"
click at [584, 138] on input "text" at bounding box center [651, 139] width 186 height 15
type input "[PERSON_NAME]"
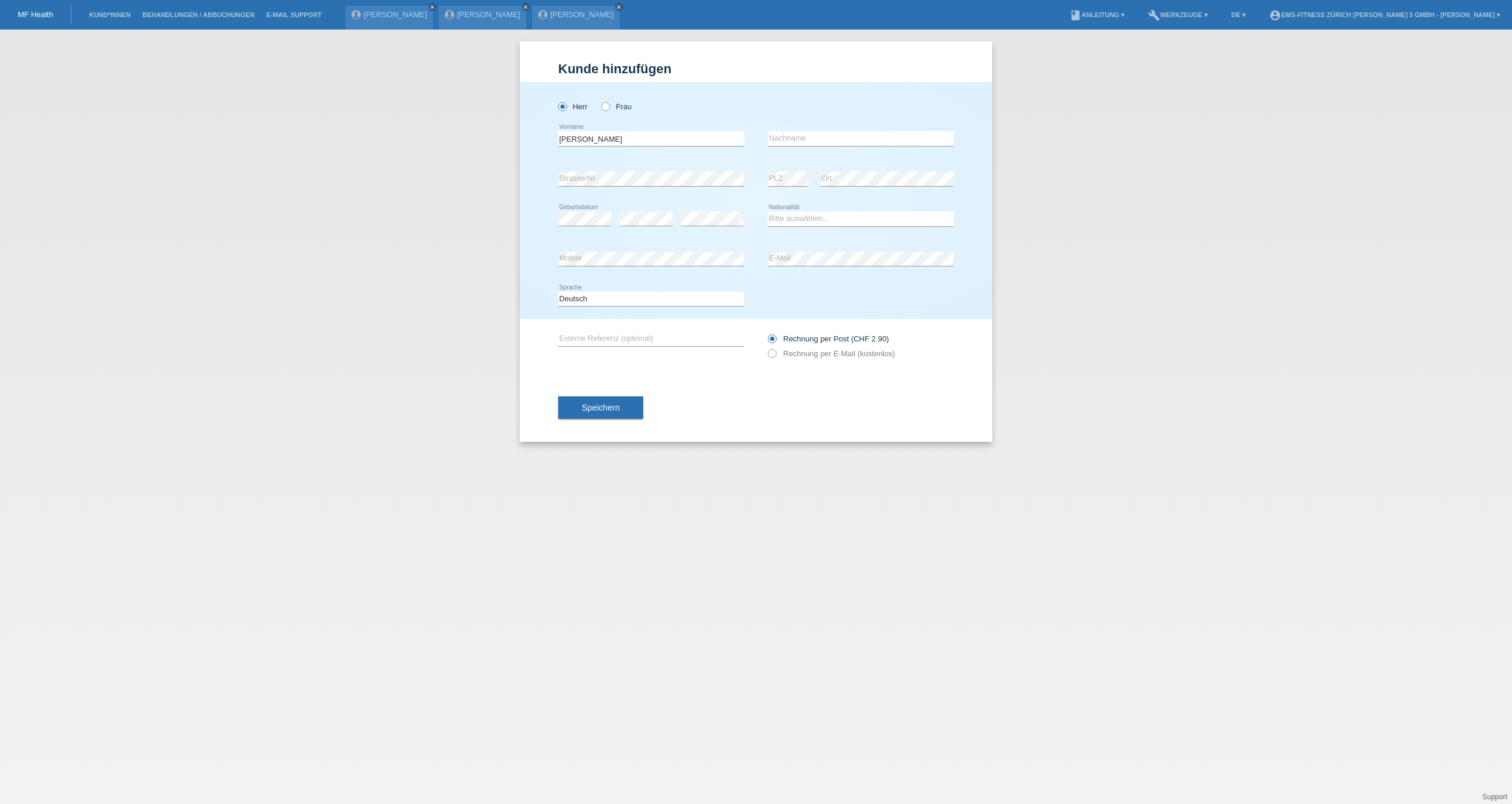
click at [817, 130] on div "error Nachname" at bounding box center [860, 139] width 186 height 40
click at [817, 138] on input "text" at bounding box center [860, 139] width 186 height 15
type input "[PERSON_NAME]"
click at [816, 222] on select "Bitte auswählen... Schweiz Deutschland Liechtenstein Österreich ------------ Af…" at bounding box center [860, 218] width 186 height 14
select select "CH"
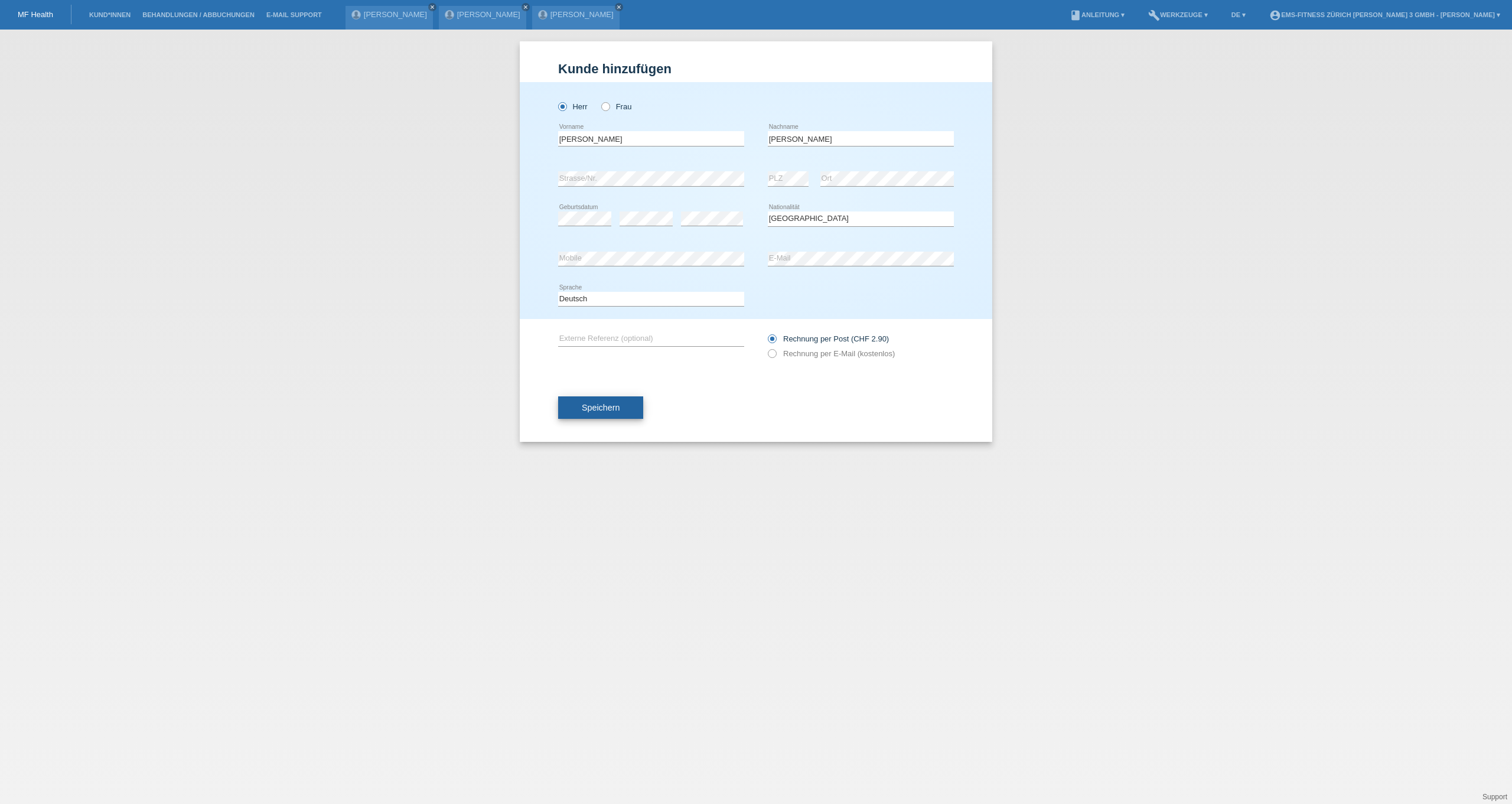
click at [611, 407] on span "Speichern" at bounding box center [601, 408] width 38 height 10
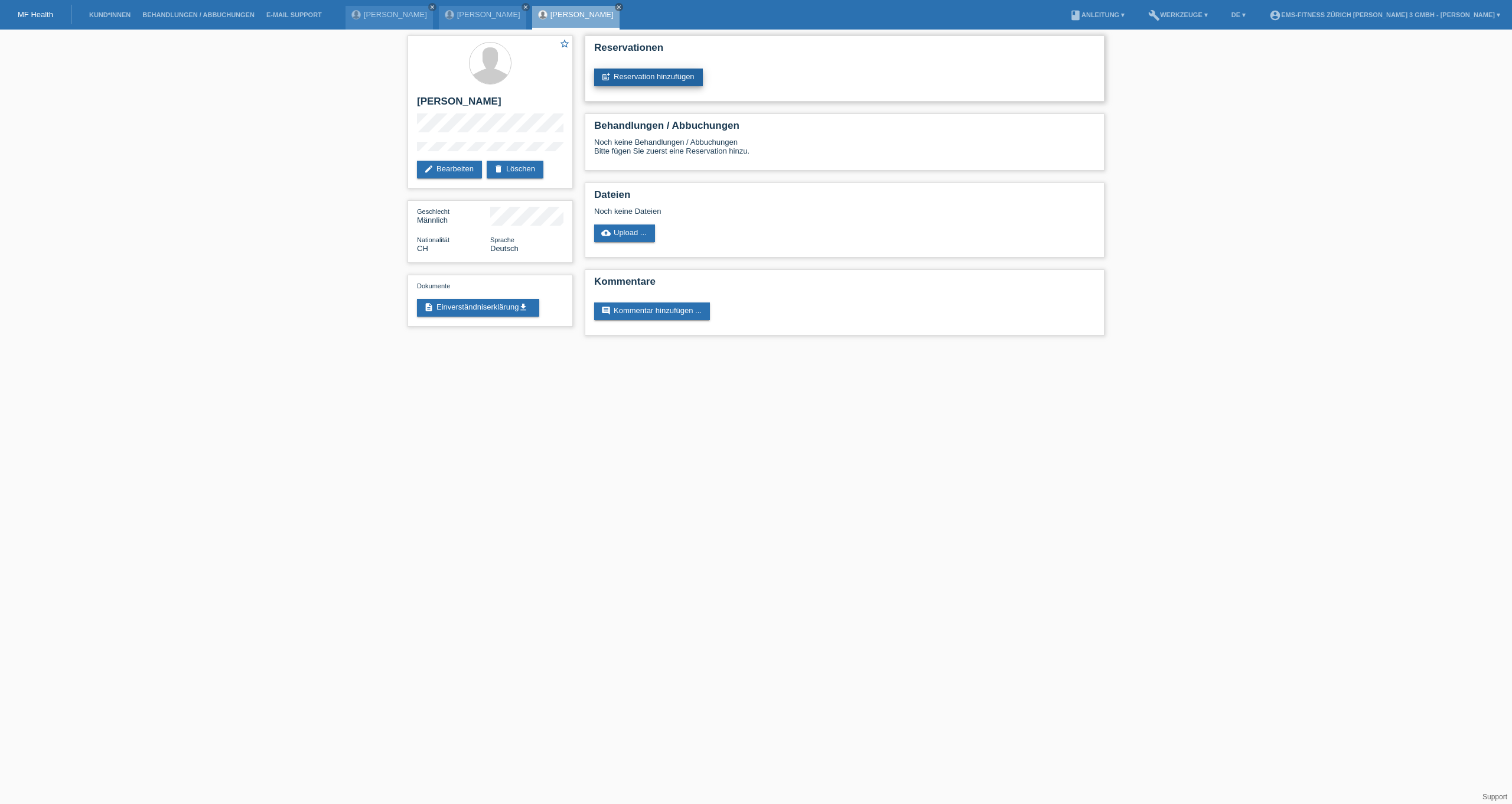
click at [653, 82] on link "post_add Reservation hinzufügen" at bounding box center [648, 77] width 108 height 18
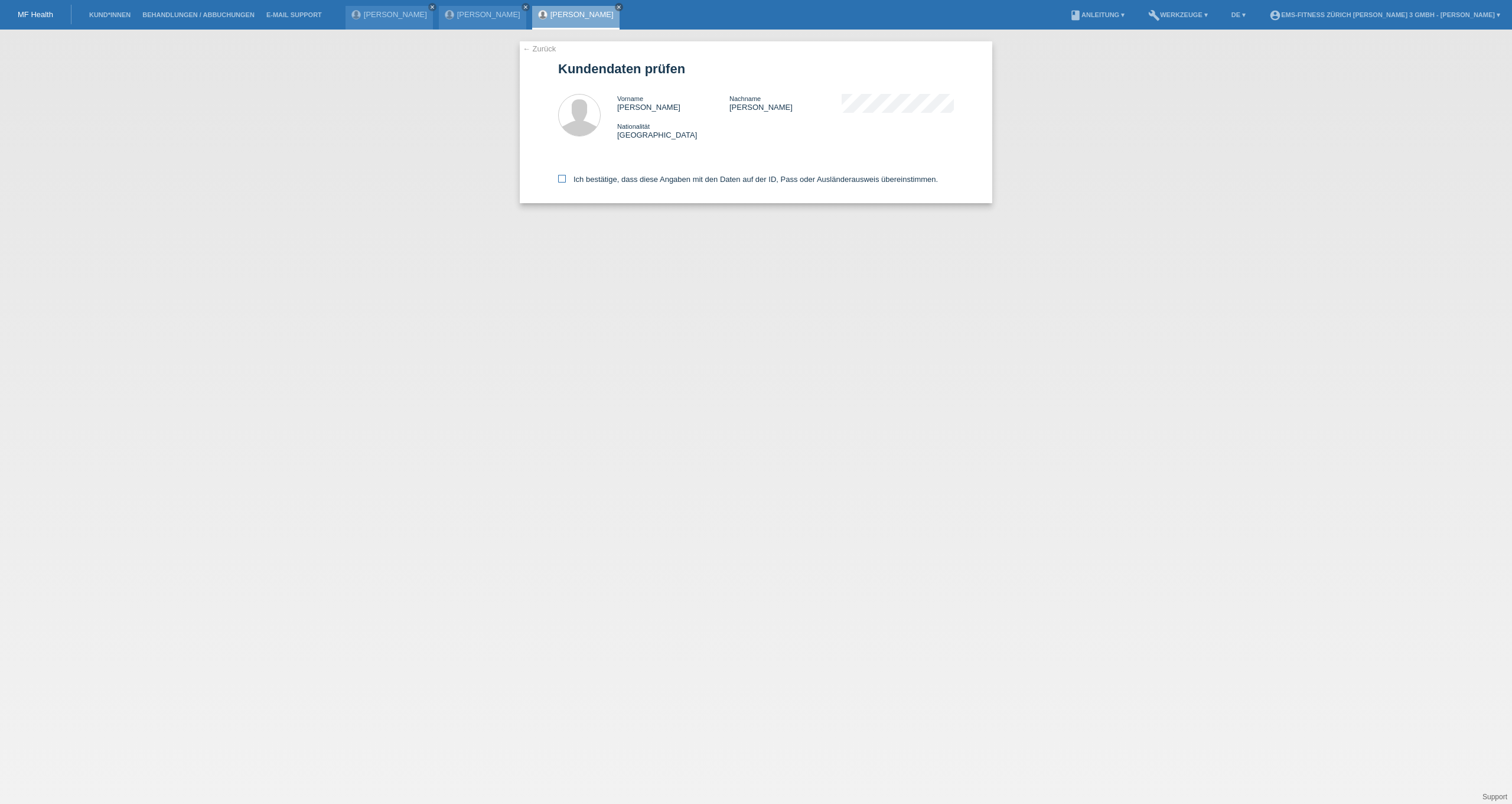
click at [761, 184] on label "Ich bestätige, dass diese Angaben mit den Daten auf der ID, Pass oder Ausländer…" at bounding box center [748, 179] width 380 height 9
click at [566, 182] on input "Ich bestätige, dass diese Angaben mit den Daten auf der ID, Pass oder Ausländer…" at bounding box center [562, 179] width 8 height 8
checkbox input "true"
